Goal: Find specific page/section

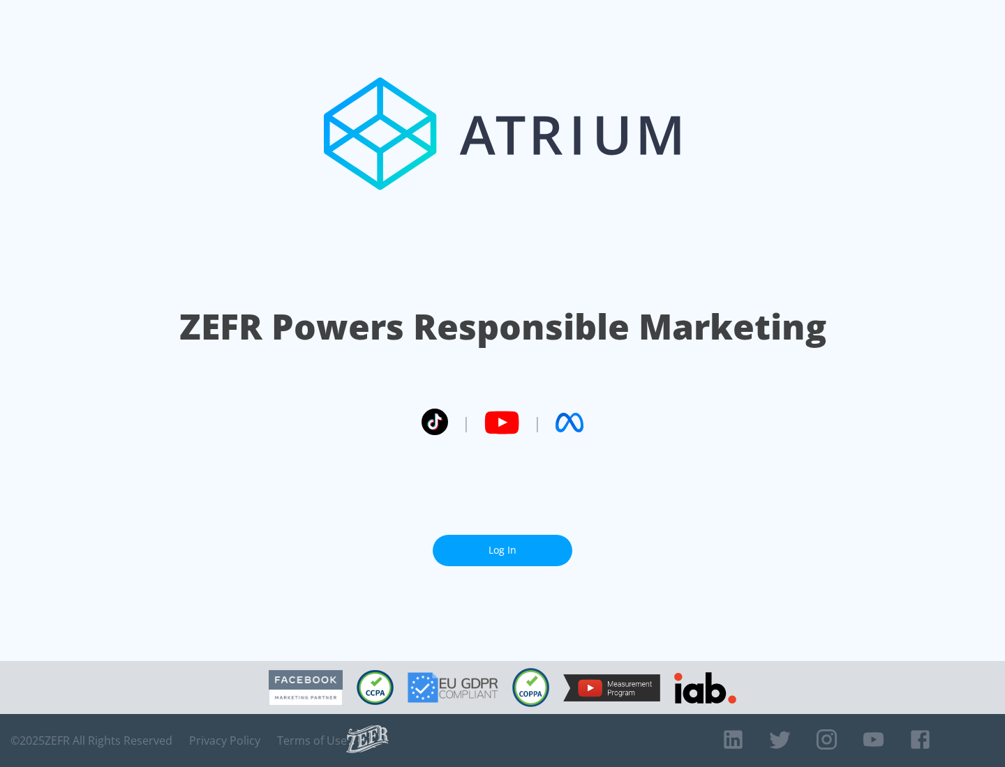
click at [502, 550] on link "Log In" at bounding box center [503, 550] width 140 height 31
